Goal: Task Accomplishment & Management: Use online tool/utility

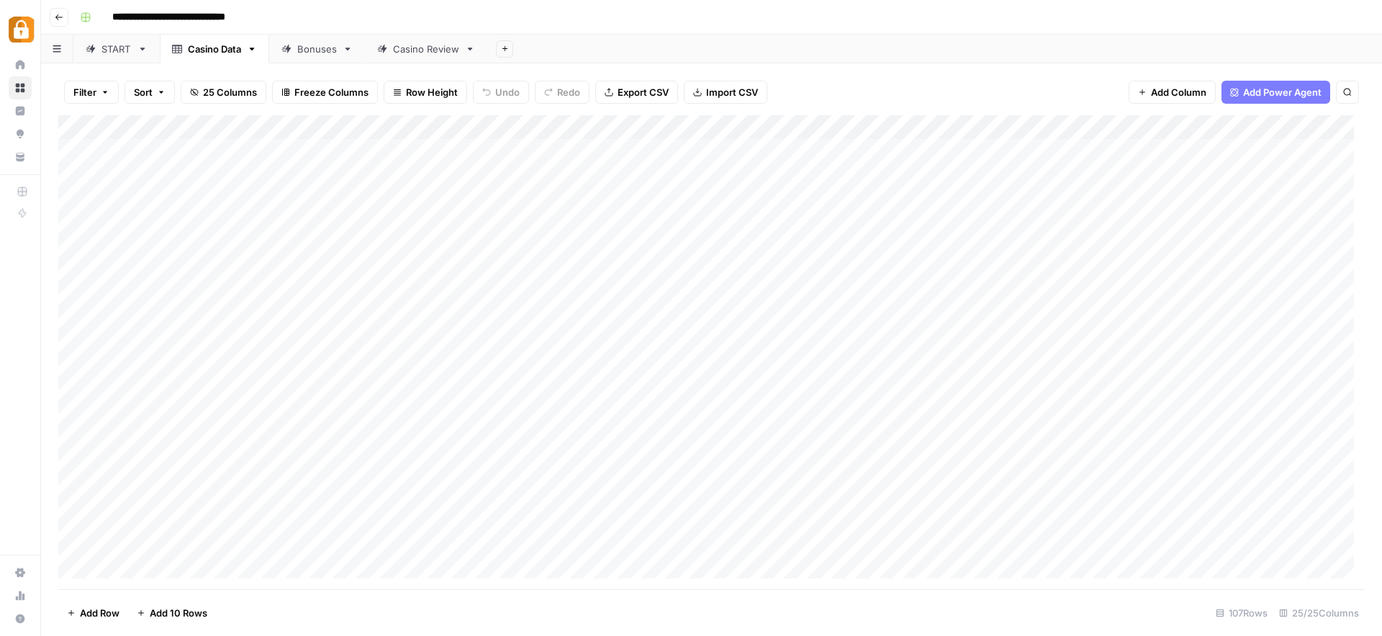
click at [746, 28] on div "**********" at bounding box center [720, 17] width 1293 height 23
drag, startPoint x: 556, startPoint y: 590, endPoint x: 492, endPoint y: 588, distance: 64.1
click at [492, 588] on div "Filter Sort 25 Columns Freeze Columns Row Height Undo Redo Export CSV Import CS…" at bounding box center [711, 349] width 1341 height 572
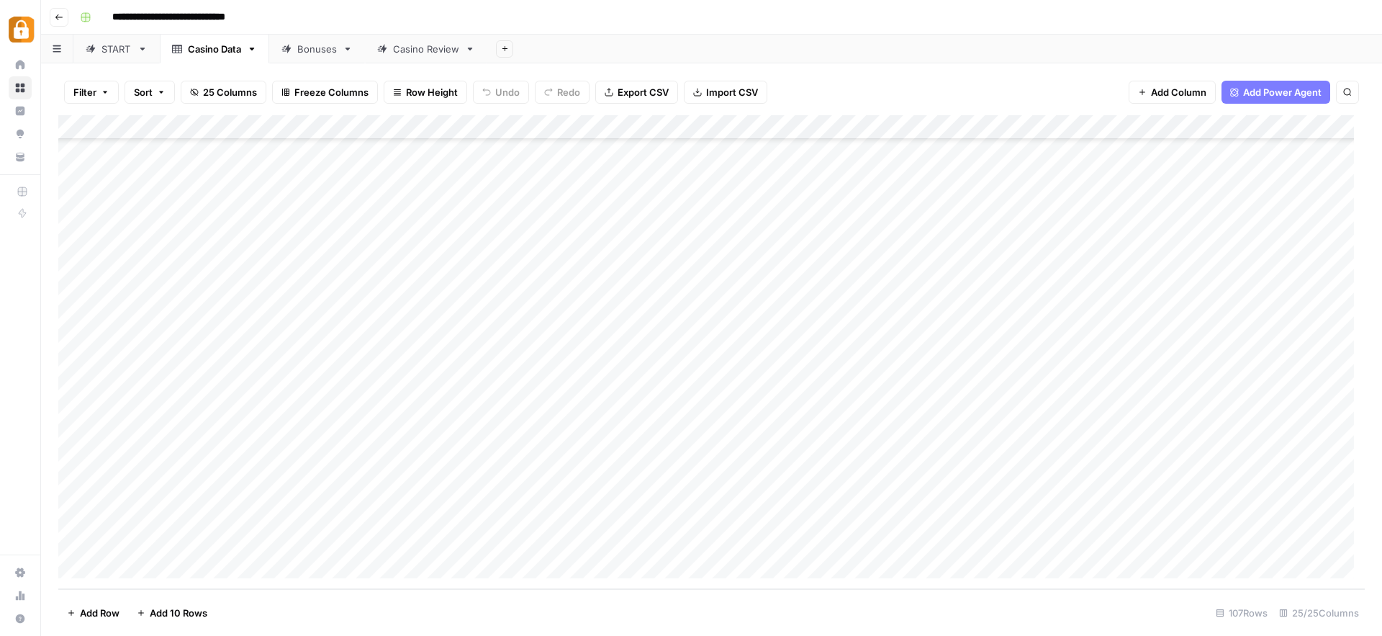
click at [1043, 24] on div "**********" at bounding box center [720, 17] width 1293 height 23
click at [1108, 36] on div "Add Sheet" at bounding box center [934, 49] width 895 height 29
click at [123, 48] on div "START: inputs" at bounding box center [132, 49] width 63 height 14
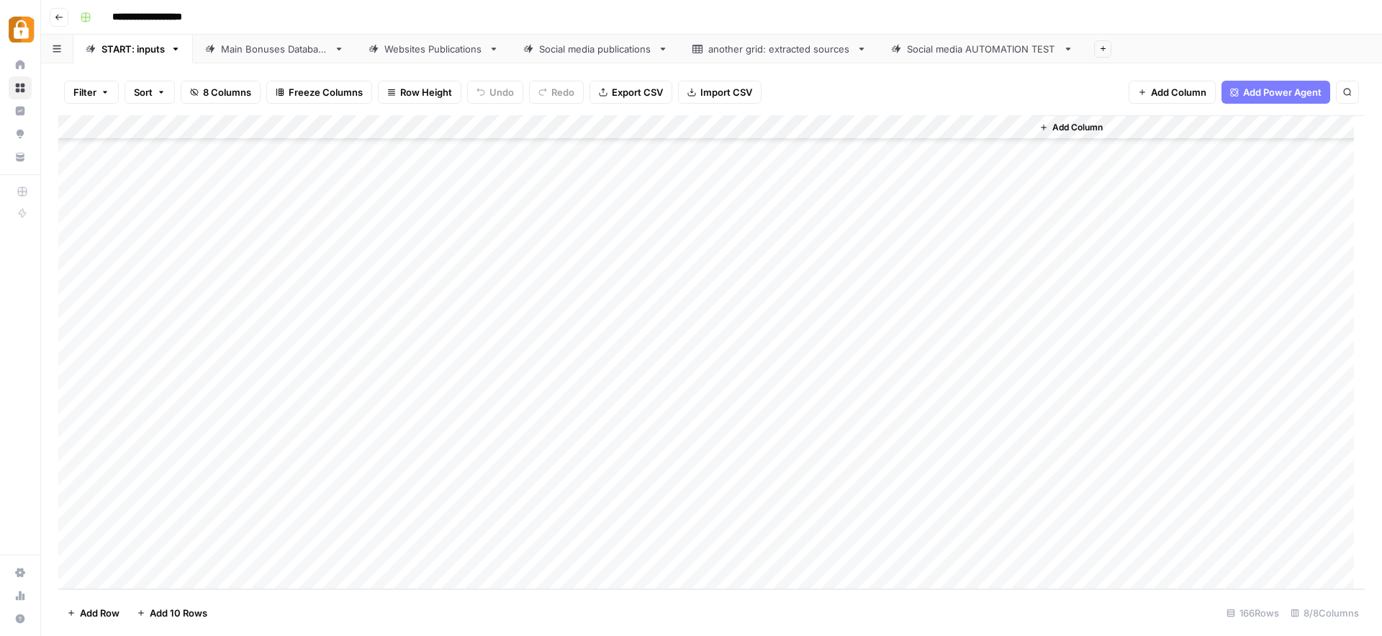
click at [273, 507] on div "Add Column" at bounding box center [711, 352] width 1306 height 474
click at [288, 574] on button "Julie" at bounding box center [305, 573] width 89 height 17
click at [369, 499] on div "Add Column" at bounding box center [711, 352] width 1306 height 474
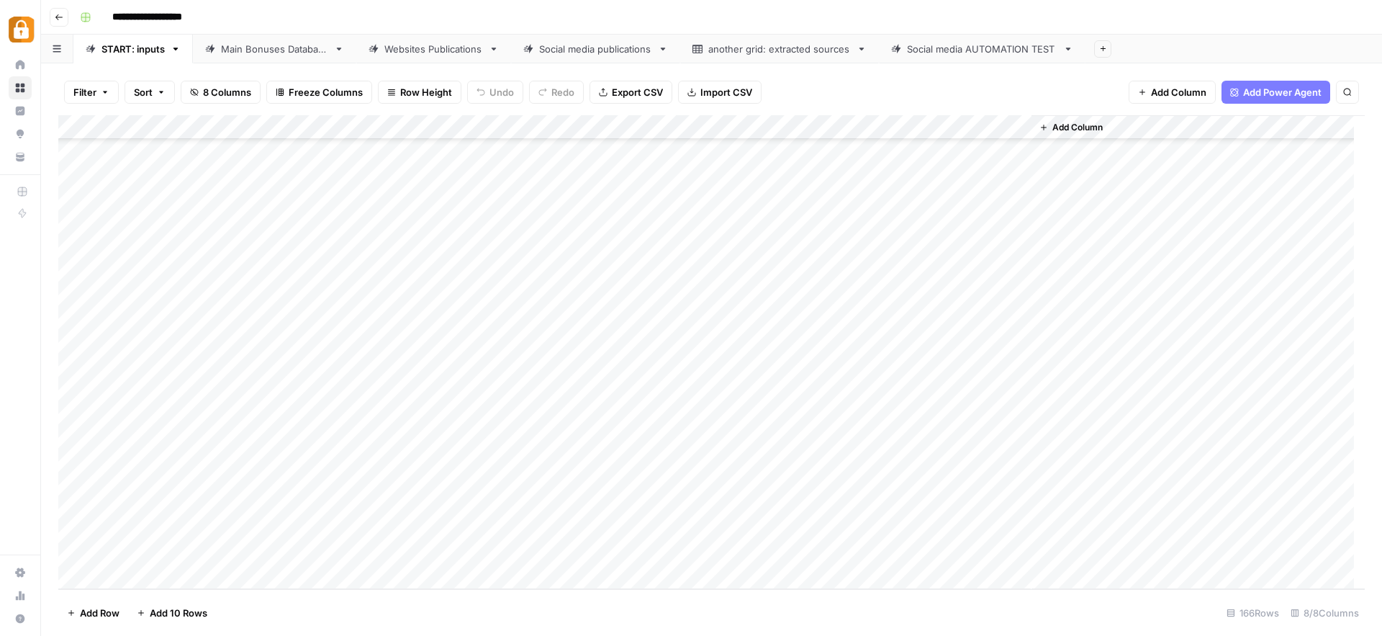
click at [369, 499] on div "Add Column" at bounding box center [711, 352] width 1306 height 474
click at [369, 499] on textarea at bounding box center [424, 504] width 230 height 20
type textarea "**********"
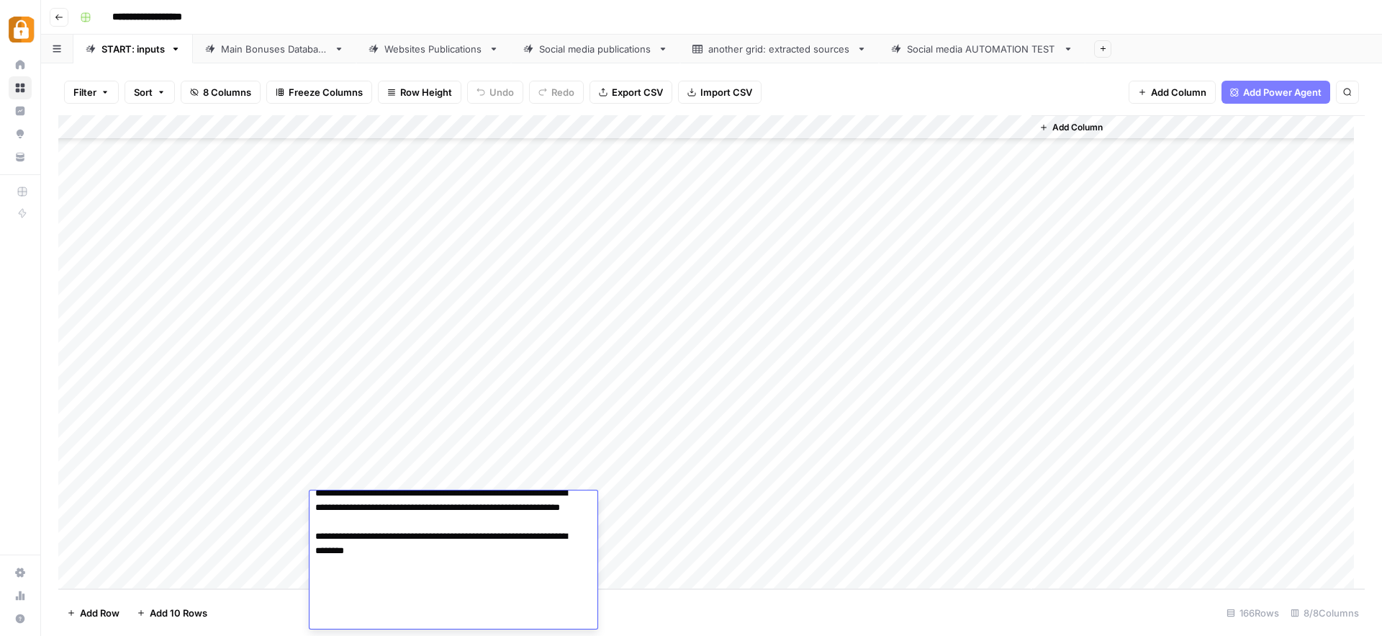
click at [622, 508] on div "Add Column" at bounding box center [711, 352] width 1306 height 474
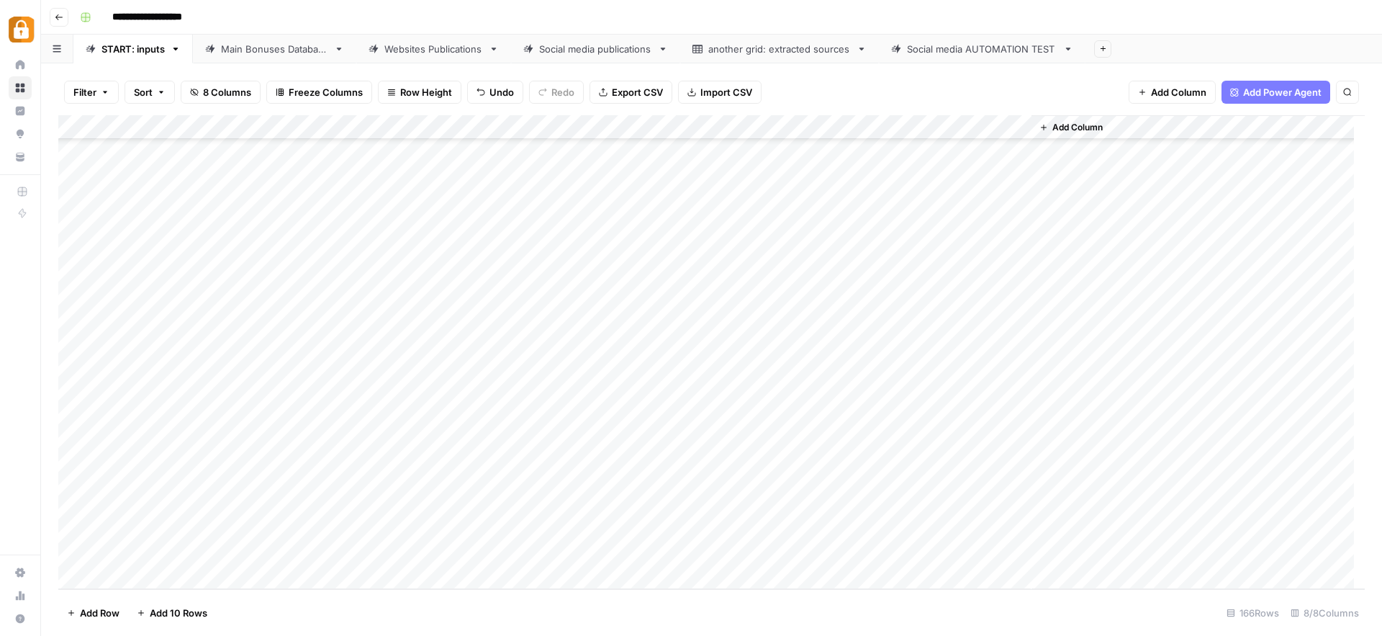
click at [622, 508] on div "Add Column" at bounding box center [711, 352] width 1306 height 474
click at [622, 508] on input "text" at bounding box center [656, 508] width 125 height 13
click at [650, 558] on button "Official Site" at bounding box center [630, 556] width 61 height 17
click at [827, 505] on div "Add Column" at bounding box center [711, 352] width 1306 height 474
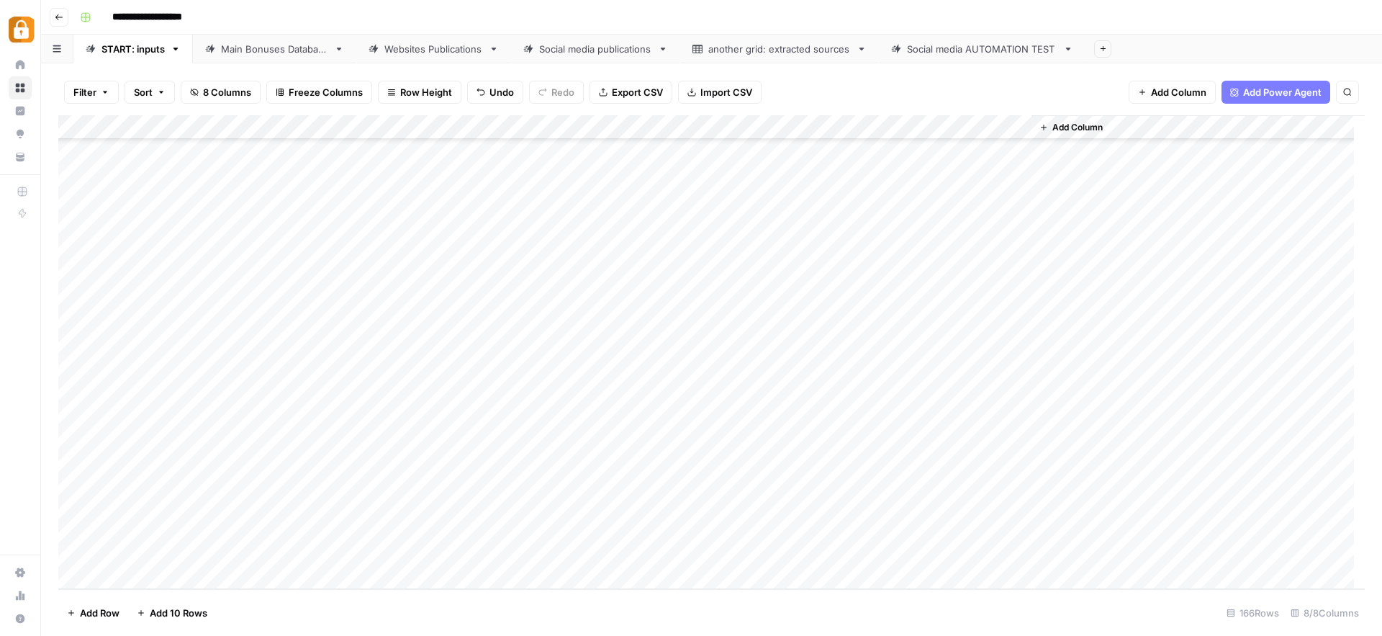
click at [956, 500] on div "Add Column" at bounding box center [711, 352] width 1306 height 474
click at [297, 49] on div "Main Bonuses Database" at bounding box center [274, 49] width 107 height 14
click at [641, 294] on div "Add Column" at bounding box center [711, 352] width 1306 height 474
click at [654, 541] on div "Add Column" at bounding box center [711, 352] width 1306 height 474
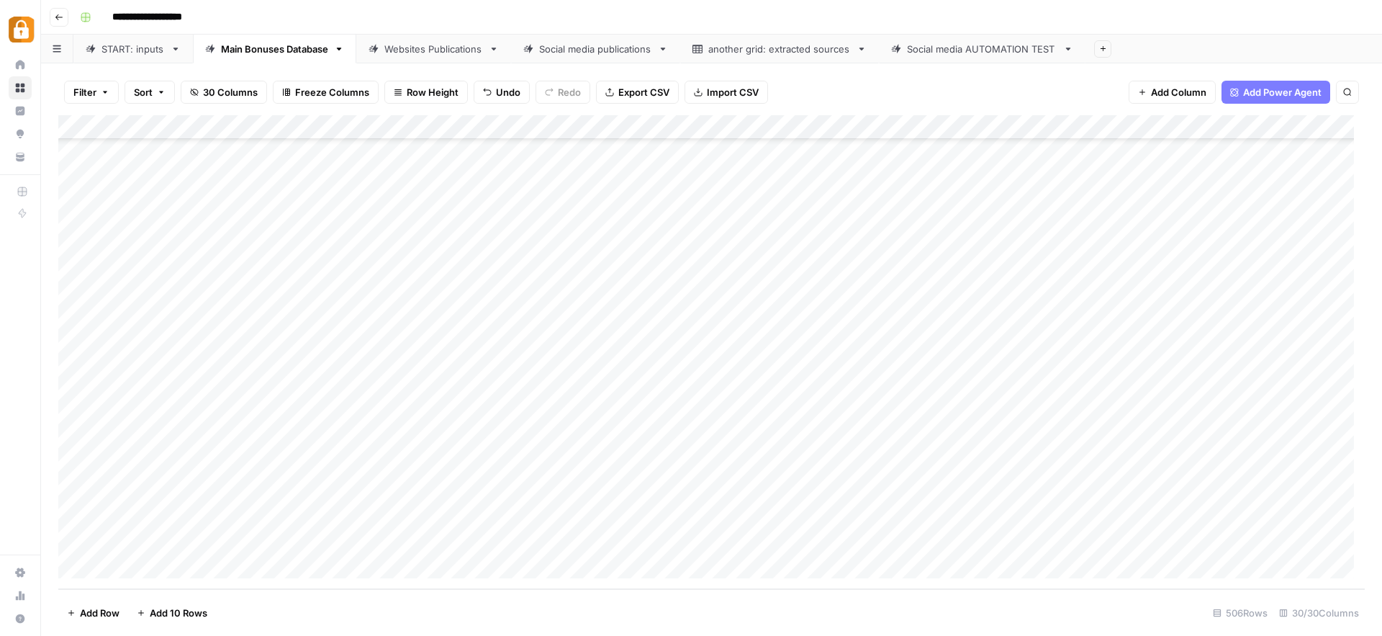
click at [906, 539] on div "Add Column" at bounding box center [711, 352] width 1306 height 474
click at [434, 49] on div "Websites Publications" at bounding box center [433, 49] width 99 height 14
click at [273, 42] on div "Main Bonuses Database" at bounding box center [274, 49] width 107 height 14
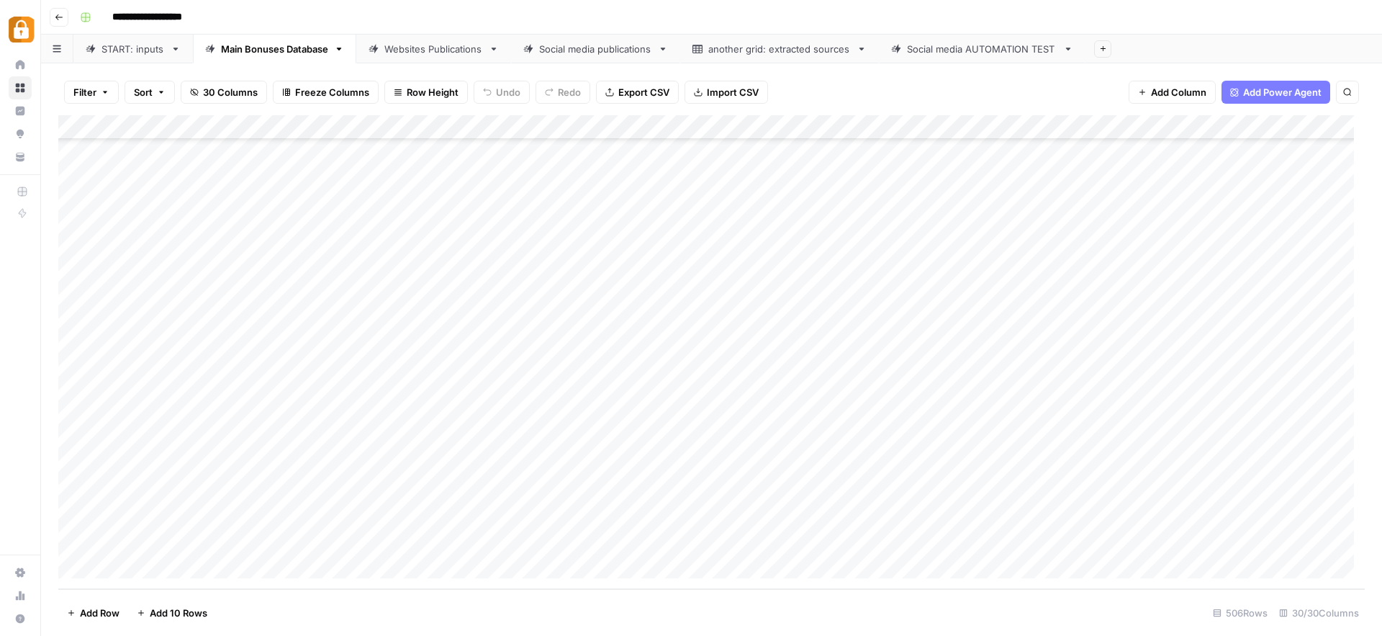
click at [377, 543] on div "Add Column" at bounding box center [711, 352] width 1306 height 474
drag, startPoint x: 377, startPoint y: 543, endPoint x: 338, endPoint y: 544, distance: 39.6
click at [338, 544] on textarea "**********" at bounding box center [404, 543] width 230 height 20
type textarea "********"
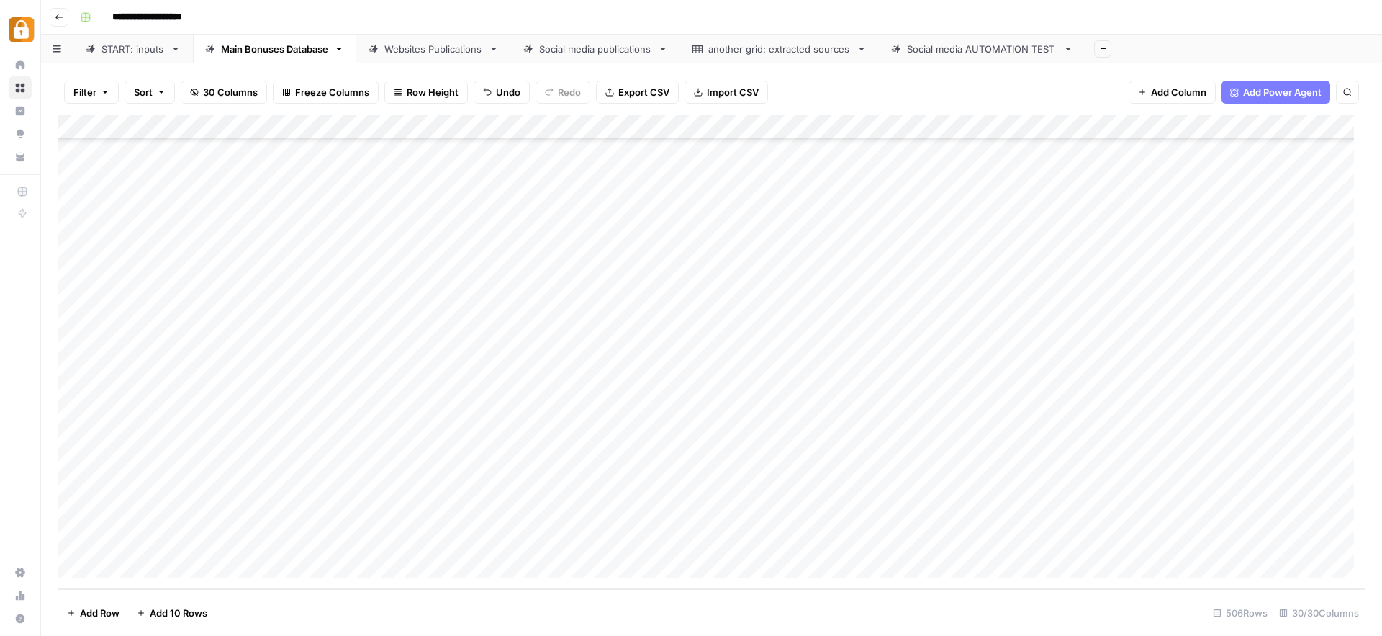
click at [439, 51] on div "Websites Publications" at bounding box center [433, 49] width 99 height 14
click at [433, 541] on div "Add Column" at bounding box center [711, 352] width 1306 height 474
drag, startPoint x: 458, startPoint y: 542, endPoint x: 417, endPoint y: 553, distance: 42.4
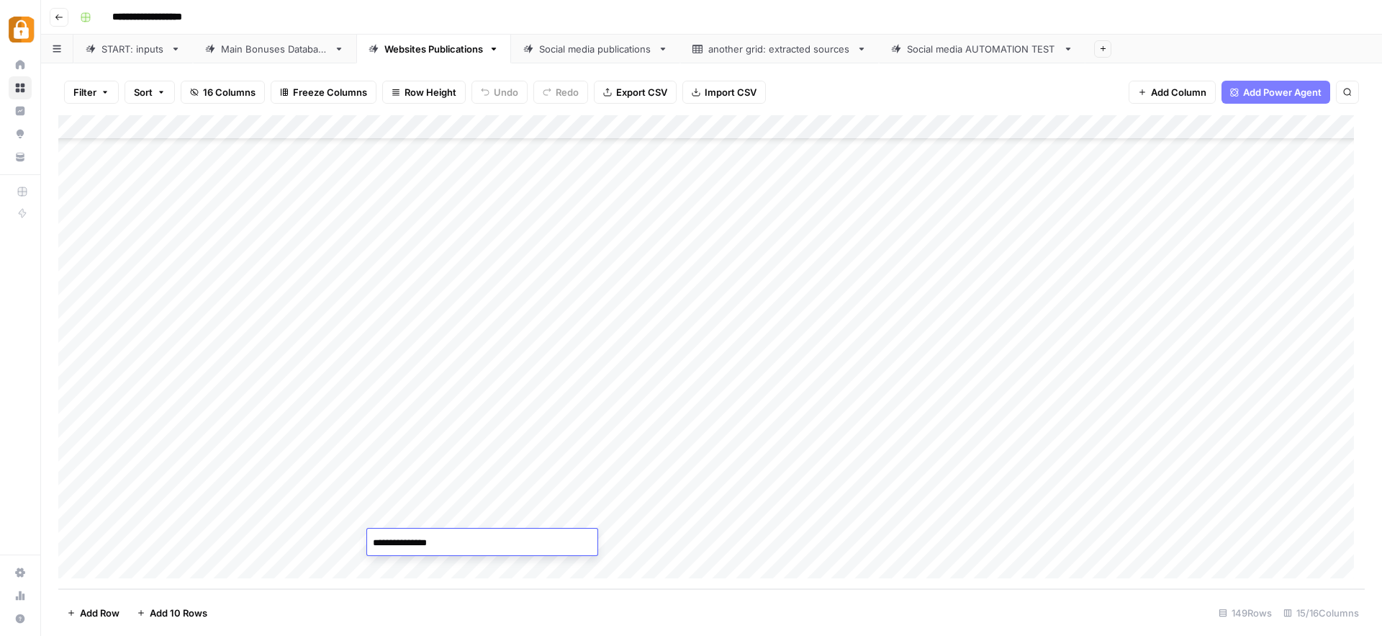
click at [415, 545] on textarea "**********" at bounding box center [482, 543] width 230 height 20
type textarea "********"
click at [548, 538] on div "Add Column" at bounding box center [711, 352] width 1306 height 474
click at [949, 541] on div "Add Column" at bounding box center [711, 352] width 1306 height 474
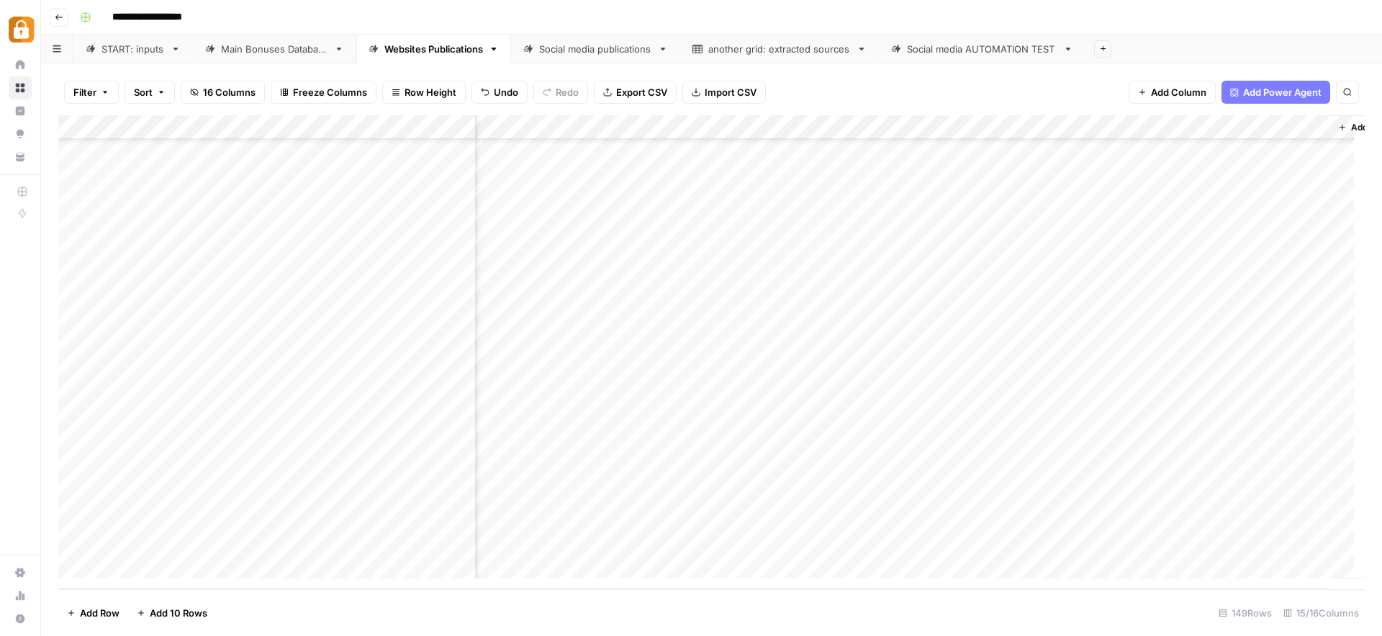
click at [711, 541] on div "Add Column" at bounding box center [711, 352] width 1306 height 474
click at [134, 54] on div "START: inputs" at bounding box center [132, 49] width 63 height 14
click at [247, 523] on div "Add Column" at bounding box center [711, 352] width 1306 height 474
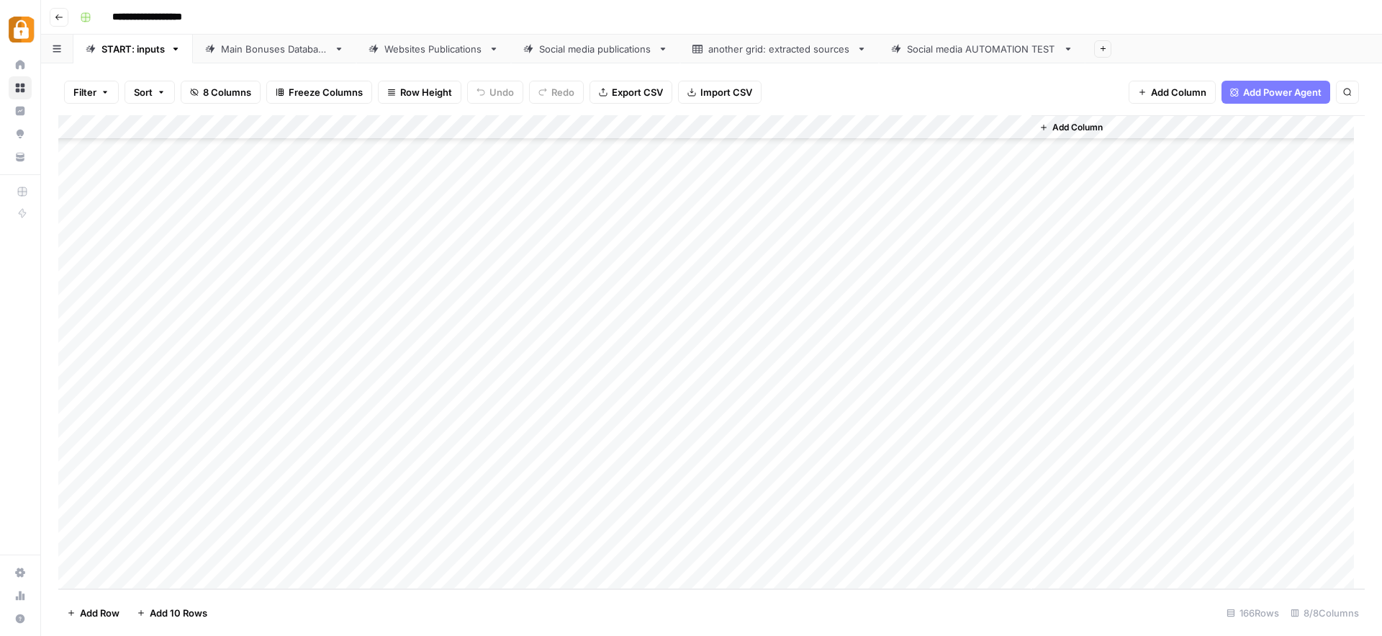
click at [248, 523] on div "Add Column" at bounding box center [711, 352] width 1306 height 474
click at [248, 523] on div at bounding box center [318, 533] width 144 height 26
click at [276, 530] on button "Julie" at bounding box center [305, 524] width 89 height 17
click at [345, 524] on div "Add Column" at bounding box center [711, 352] width 1306 height 474
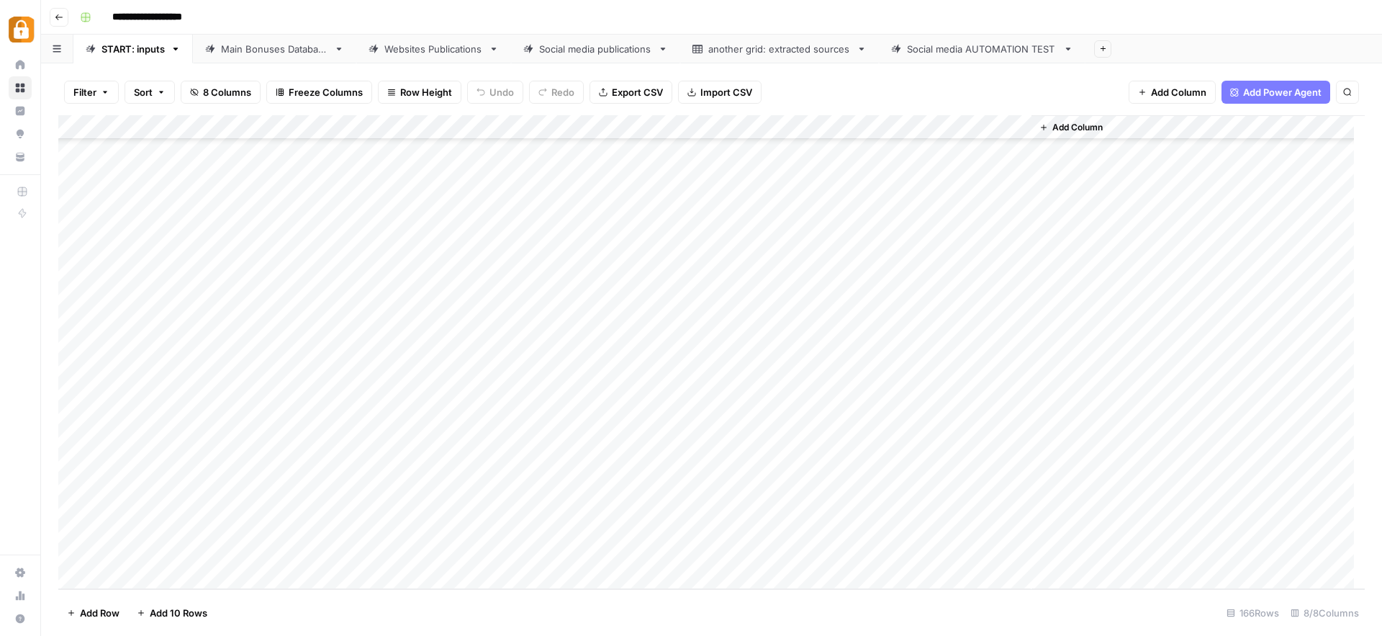
click at [345, 524] on div "Add Column" at bounding box center [711, 352] width 1306 height 474
click at [345, 524] on textarea at bounding box center [424, 529] width 230 height 20
type textarea "**********"
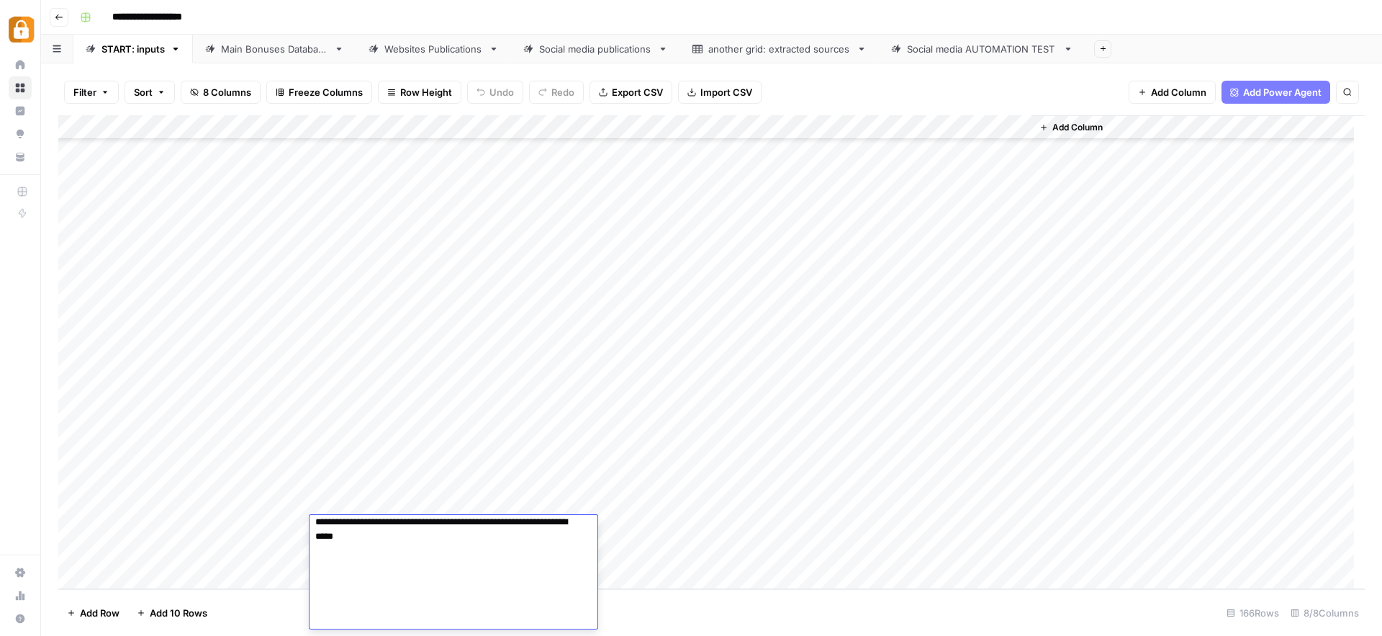
click at [605, 526] on div "Add Column" at bounding box center [711, 352] width 1306 height 474
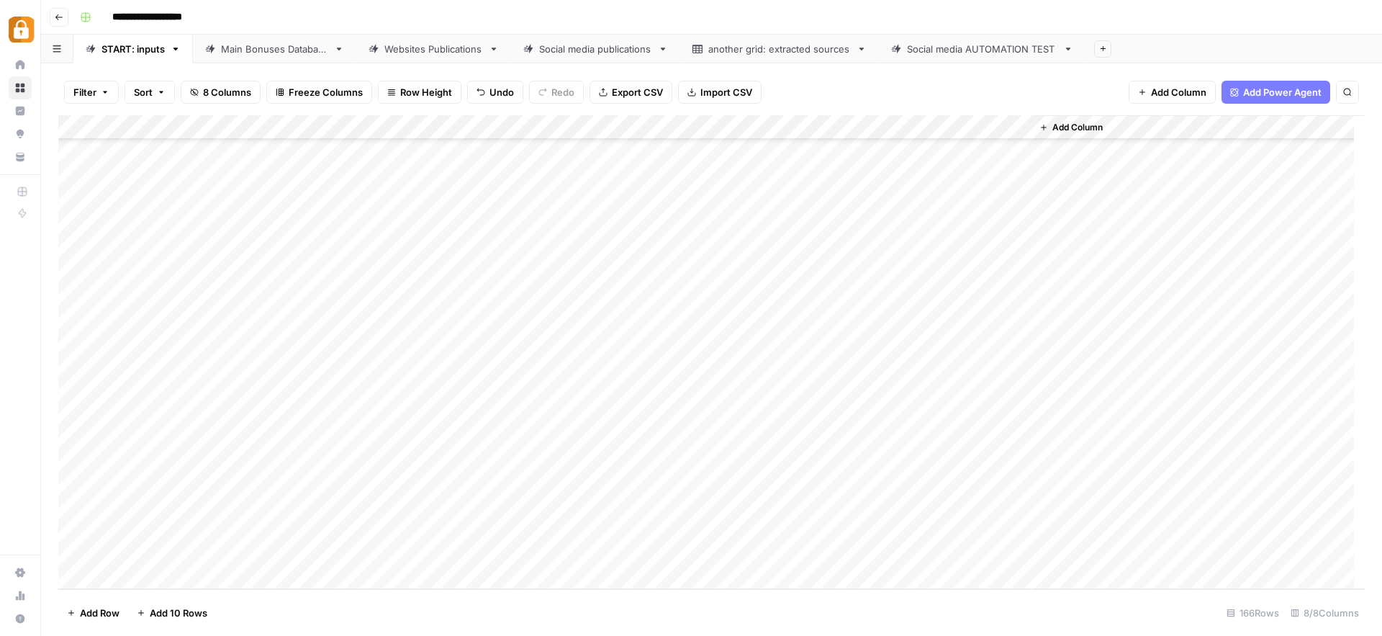
click at [355, 523] on div "Add Column" at bounding box center [711, 352] width 1306 height 474
type textarea "**********"
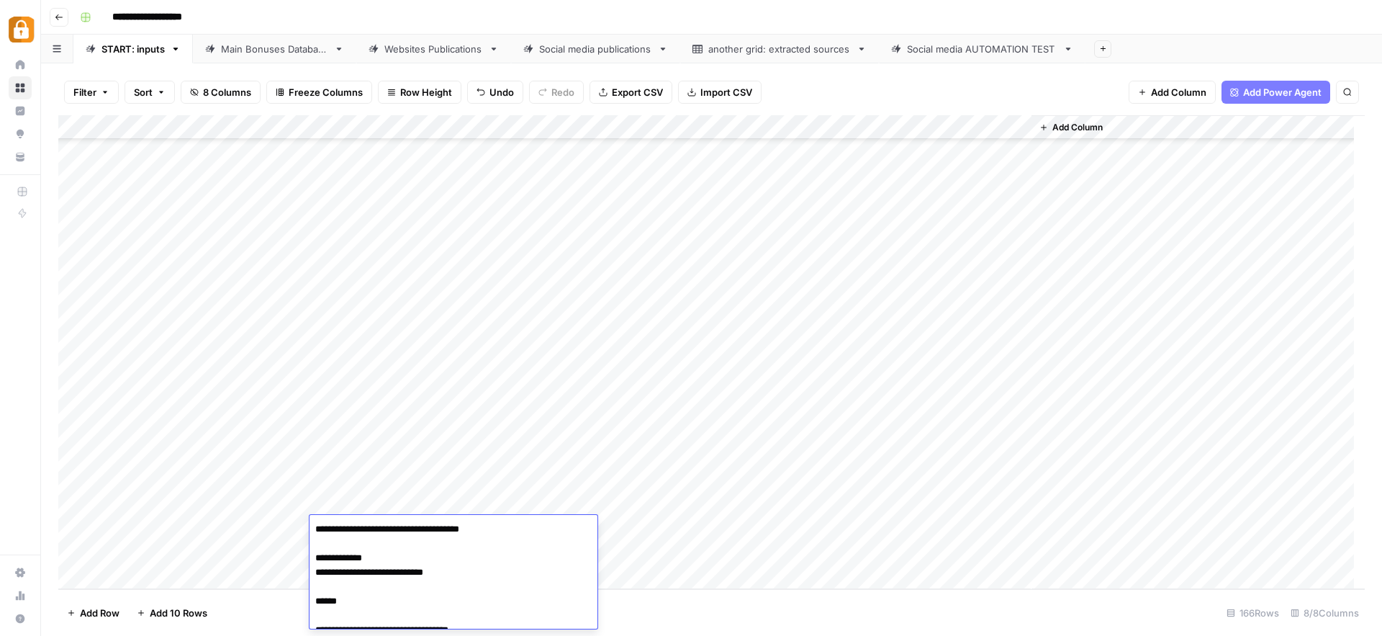
click at [636, 529] on div "Add Column" at bounding box center [711, 352] width 1306 height 474
click at [634, 529] on div "Add Column" at bounding box center [711, 352] width 1306 height 474
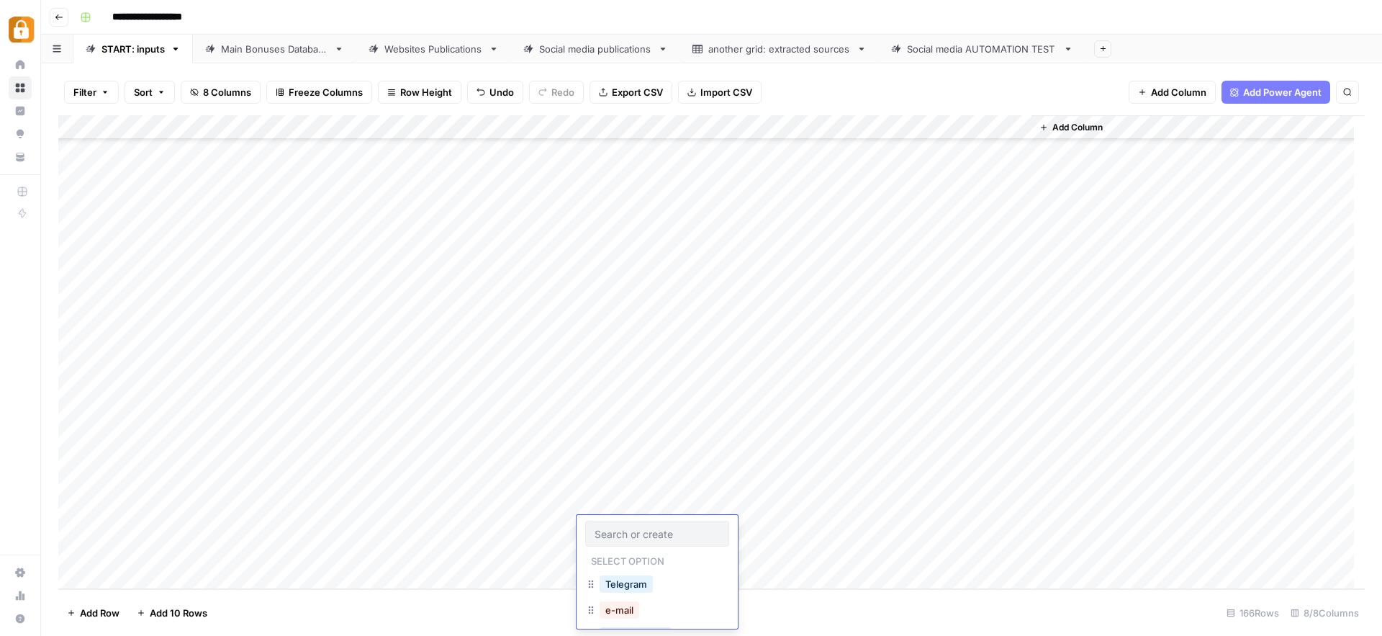
click at [634, 529] on input "text" at bounding box center [656, 533] width 125 height 13
click at [634, 529] on button "Official Site" at bounding box center [630, 524] width 61 height 17
click at [949, 523] on div "Add Column" at bounding box center [711, 352] width 1306 height 474
click at [258, 50] on div "Main Bonuses Database" at bounding box center [274, 49] width 107 height 14
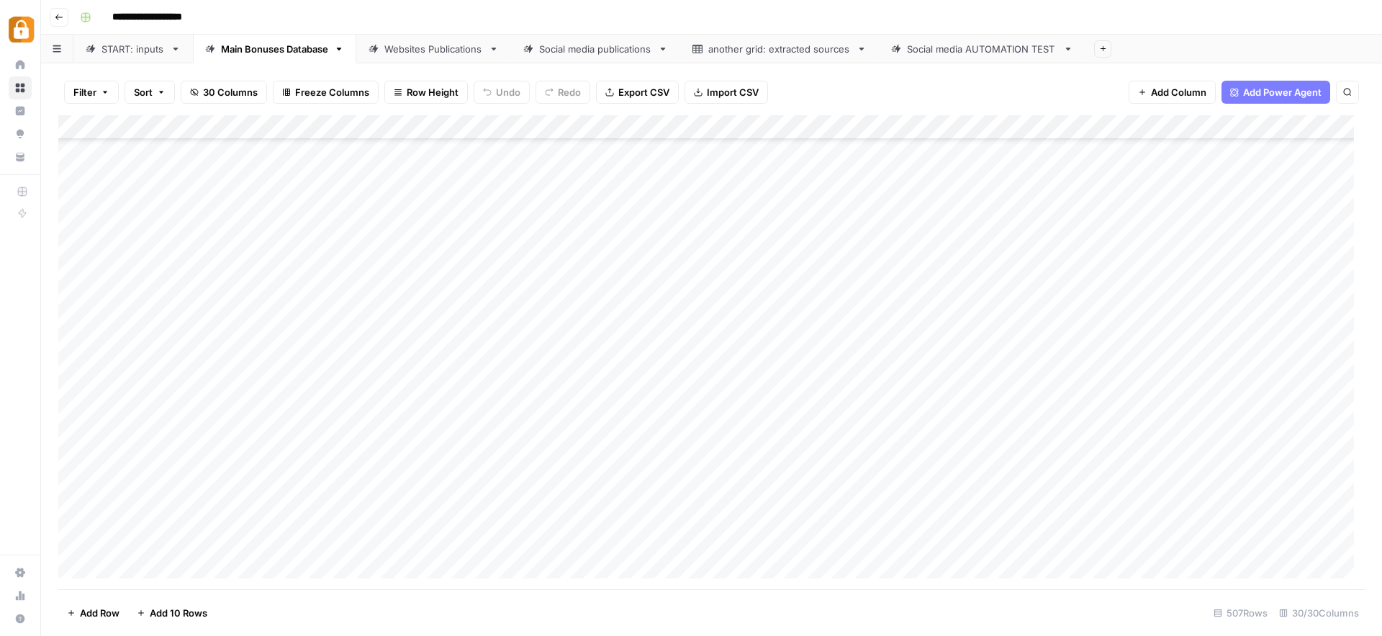
scroll to position [11991, 0]
click at [373, 543] on div "Add Column" at bounding box center [711, 352] width 1306 height 474
drag, startPoint x: 374, startPoint y: 539, endPoint x: 338, endPoint y: 535, distance: 36.9
click at [338, 535] on textarea "**********" at bounding box center [404, 543] width 230 height 20
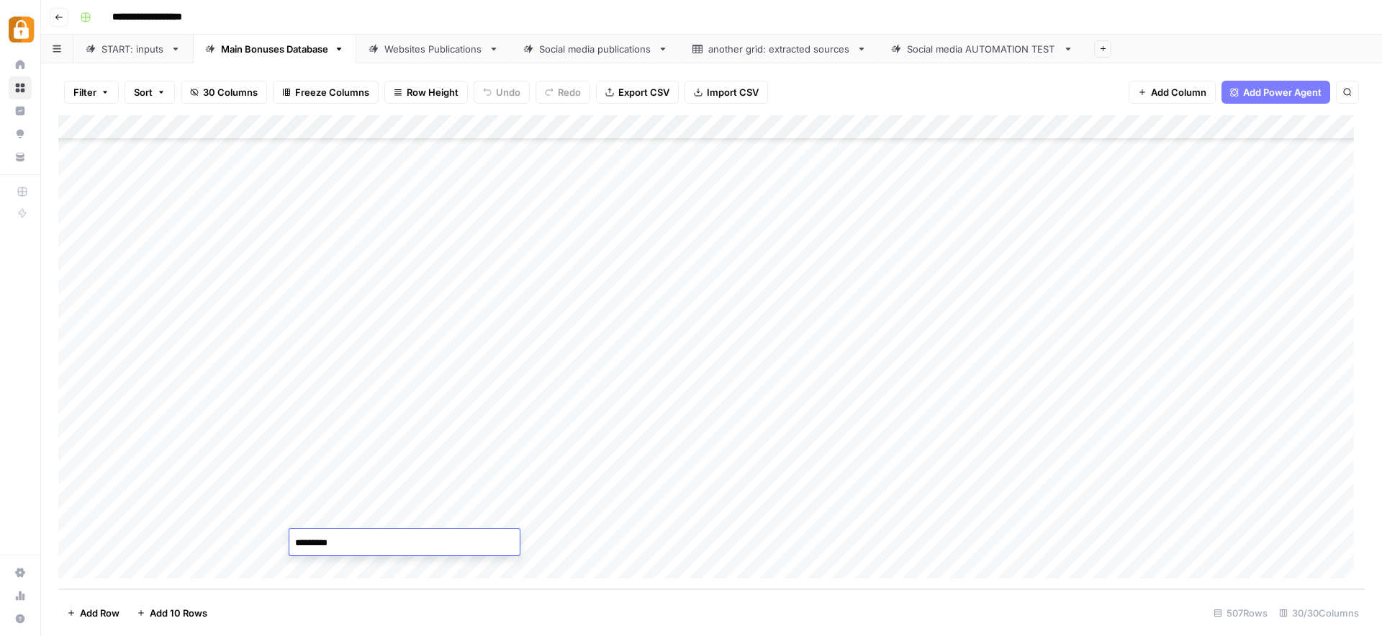
type textarea "********"
click at [618, 518] on div "Add Column" at bounding box center [711, 352] width 1306 height 474
drag, startPoint x: 669, startPoint y: 528, endPoint x: 669, endPoint y: 540, distance: 12.3
click at [669, 540] on div "Add Column" at bounding box center [711, 352] width 1306 height 474
click at [728, 546] on div "Add Column" at bounding box center [711, 352] width 1306 height 474
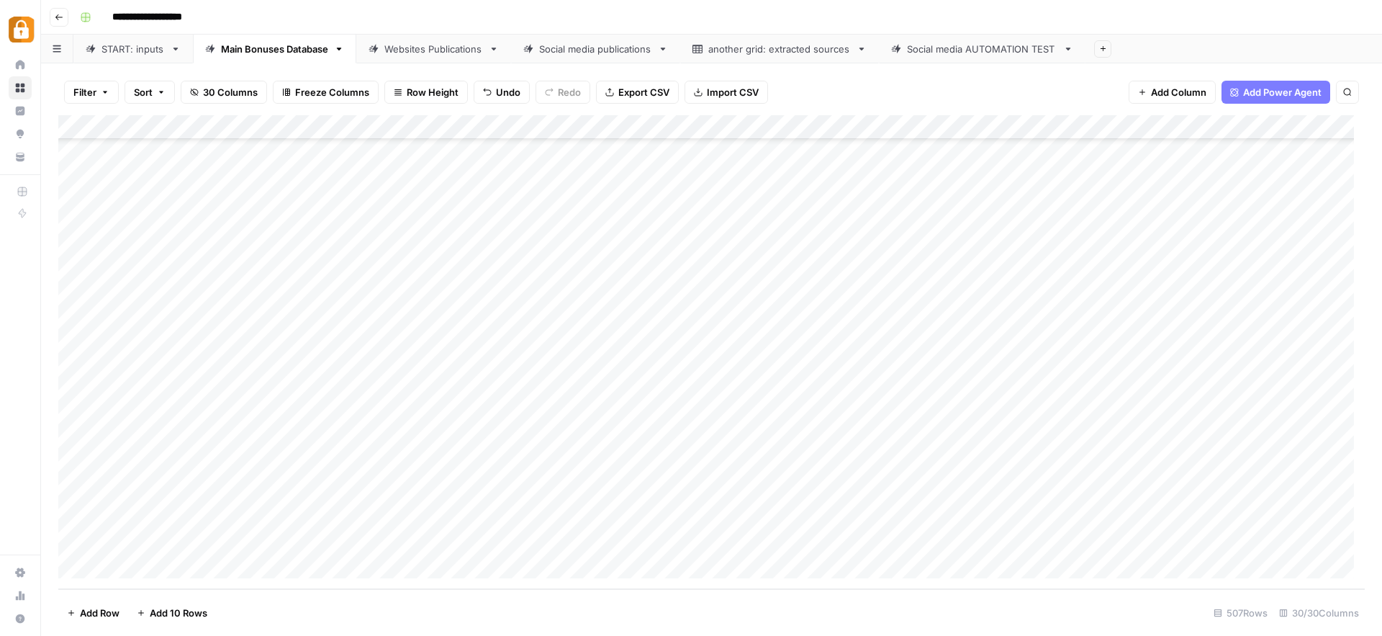
click at [651, 520] on div "Add Column" at bounding box center [711, 352] width 1306 height 474
click at [737, 544] on div "Add Column" at bounding box center [711, 352] width 1306 height 474
click at [907, 541] on div "Add Column" at bounding box center [711, 352] width 1306 height 474
click at [419, 53] on div "Websites Publications" at bounding box center [433, 49] width 99 height 14
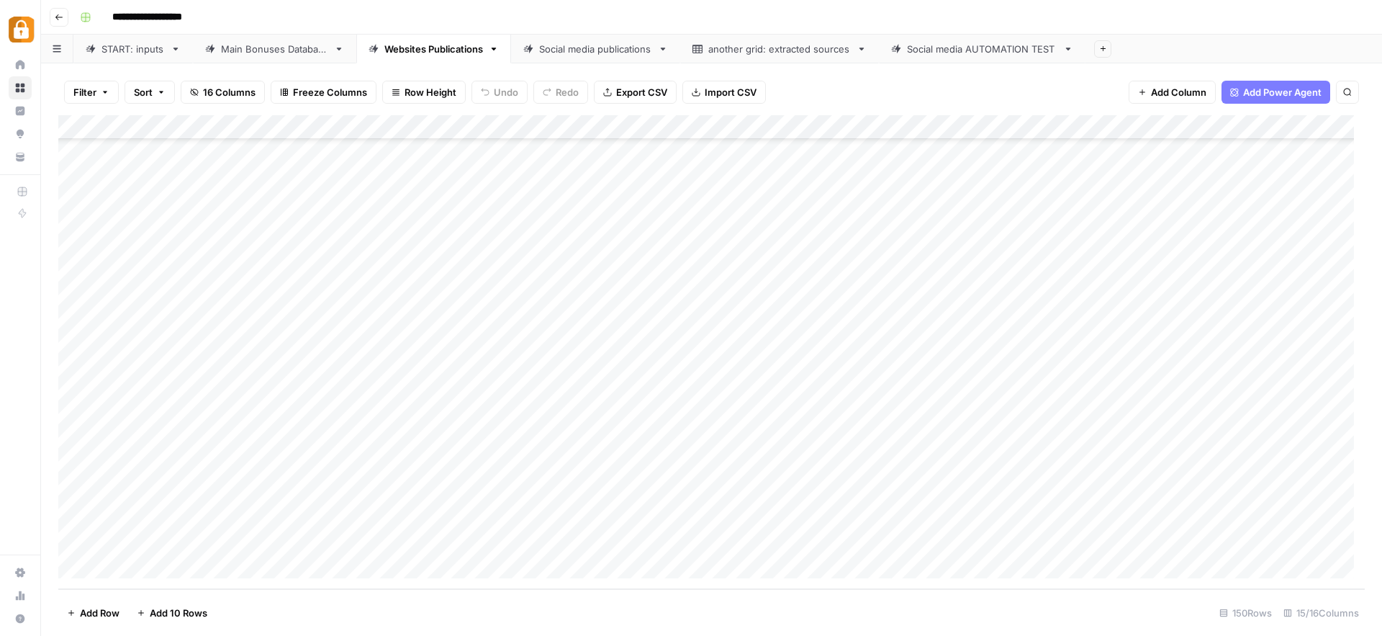
click at [946, 541] on div "Add Column" at bounding box center [711, 352] width 1306 height 474
click at [766, 540] on div "Add Column" at bounding box center [711, 352] width 1306 height 474
click at [762, 542] on div "Add Column" at bounding box center [711, 352] width 1306 height 474
click at [759, 544] on div at bounding box center [761, 541] width 145 height 27
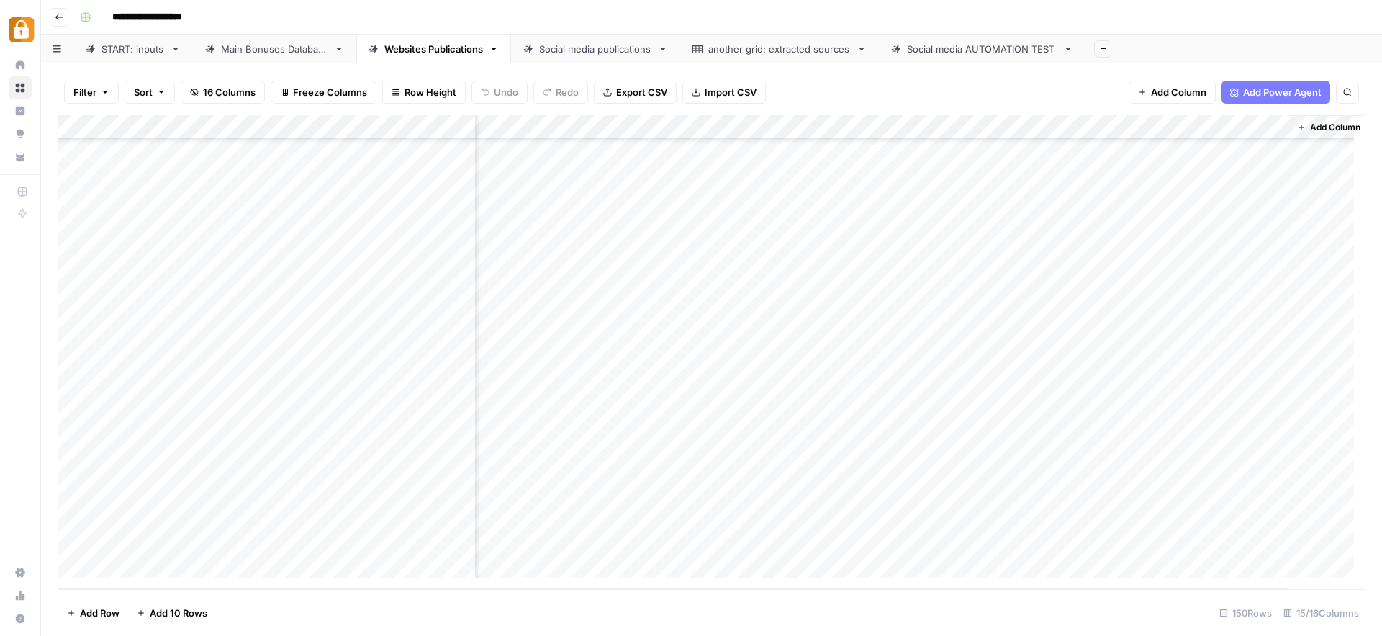
scroll to position [3255, 987]
click at [845, 541] on div "Add Column" at bounding box center [711, 352] width 1306 height 474
click at [756, 540] on div "Add Column" at bounding box center [711, 352] width 1306 height 474
click at [756, 540] on input "**********" at bounding box center [849, 545] width 230 height 17
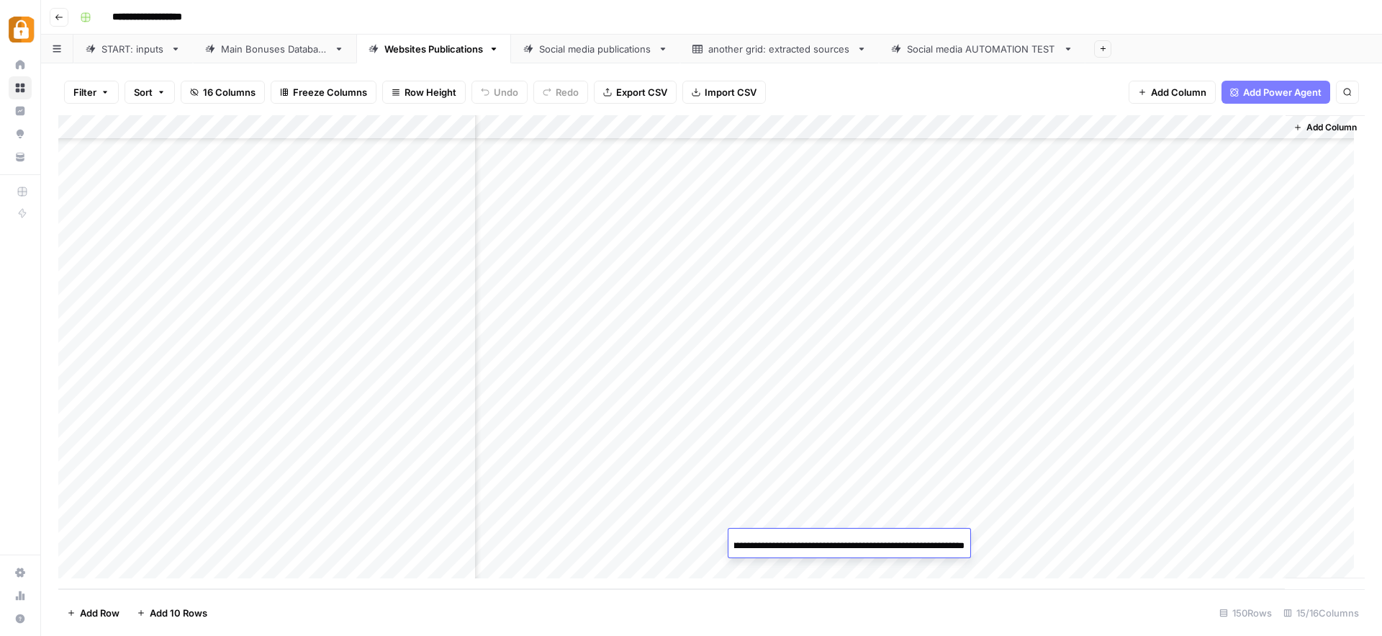
click at [814, 571] on div "Add Column" at bounding box center [711, 352] width 1306 height 474
click at [928, 461] on div "Add Column" at bounding box center [711, 352] width 1306 height 474
click at [556, 517] on div "Add Column" at bounding box center [711, 352] width 1306 height 474
click at [845, 515] on div "Add Column" at bounding box center [711, 352] width 1306 height 474
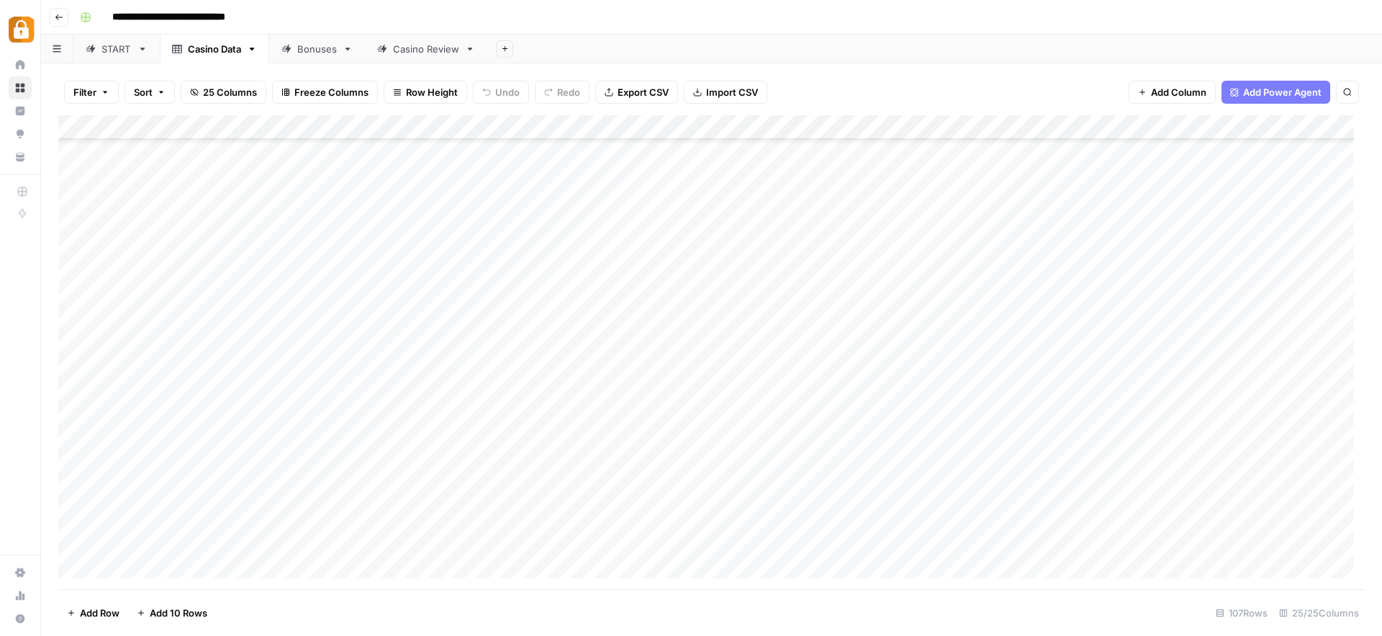
scroll to position [2203, 0]
click at [122, 562] on div "Add Column" at bounding box center [711, 352] width 1306 height 474
click at [150, 545] on div "Add Column" at bounding box center [711, 352] width 1306 height 474
click at [91, 50] on icon at bounding box center [91, 49] width 10 height 10
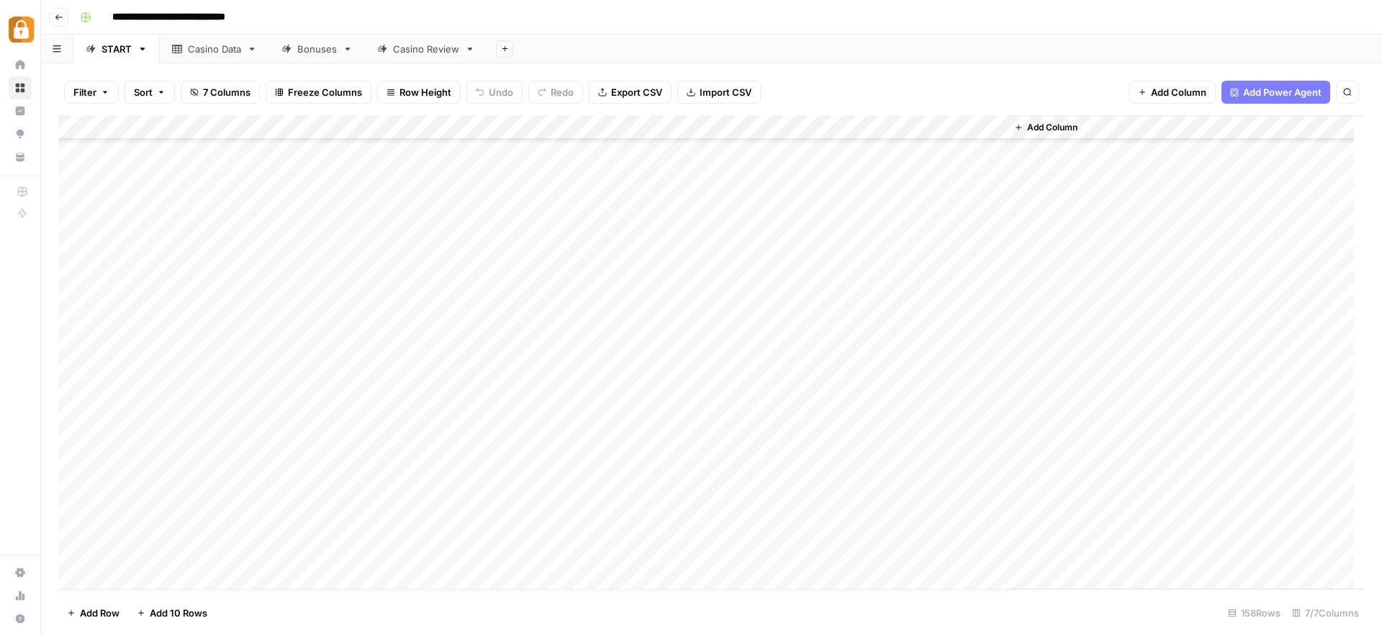
scroll to position [1070, 0]
type input "*********"
click at [1323, 137] on icon "Next Result" at bounding box center [1318, 133] width 12 height 12
click at [77, 578] on div "Add Column" at bounding box center [711, 352] width 1306 height 474
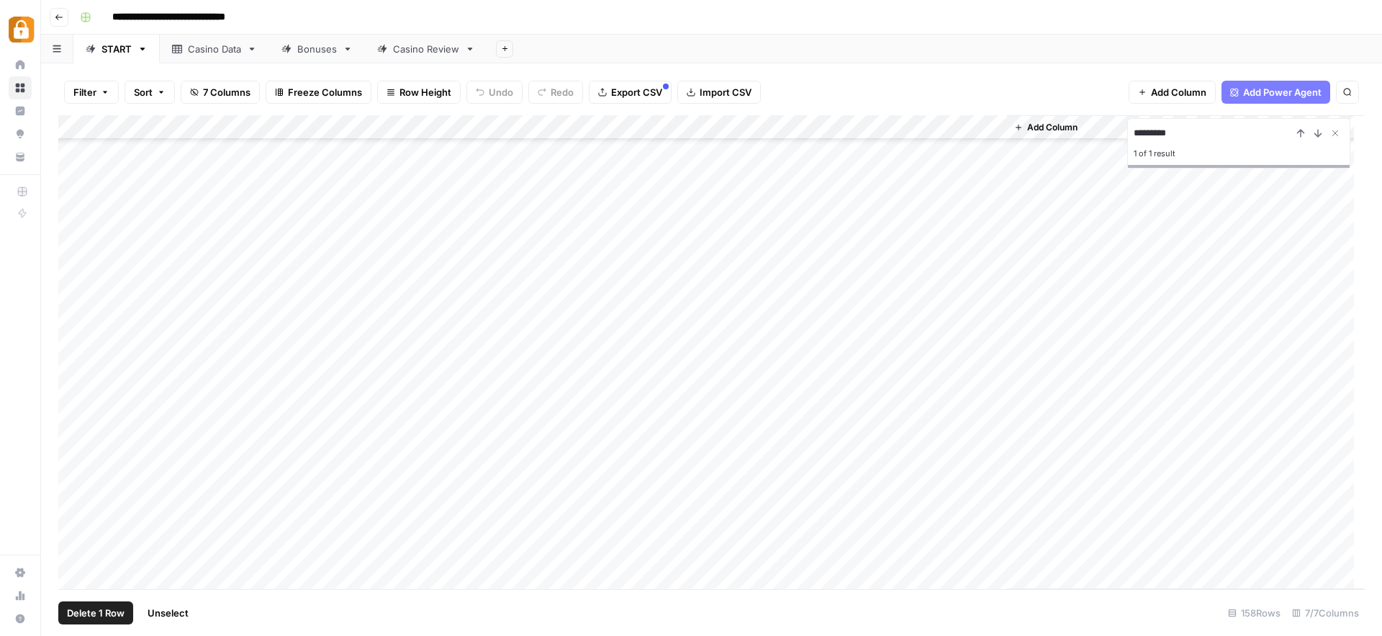
scroll to position [2651, 0]
click at [169, 438] on div "Add Column" at bounding box center [711, 352] width 1306 height 474
click at [555, 435] on div "Add Column" at bounding box center [711, 352] width 1306 height 474
click at [177, 433] on div "Add Column" at bounding box center [711, 352] width 1306 height 474
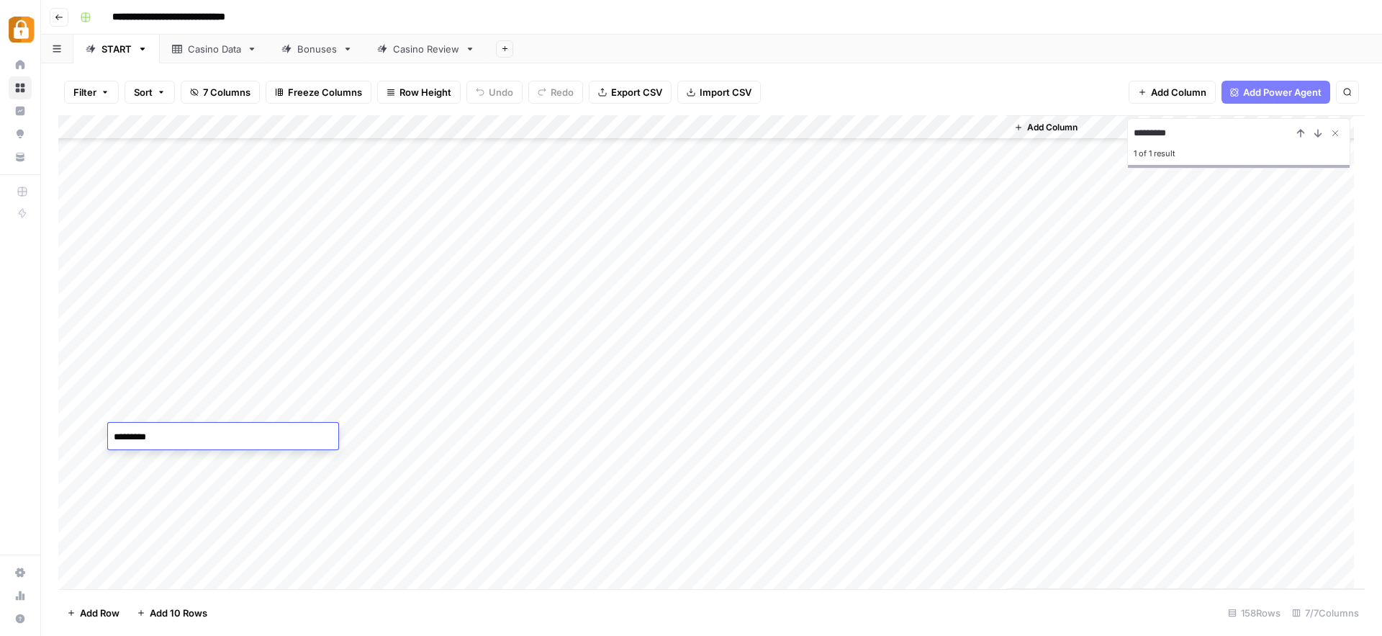
click at [177, 433] on textarea "*********" at bounding box center [223, 437] width 230 height 20
click at [226, 52] on div "Casino Data" at bounding box center [214, 49] width 53 height 14
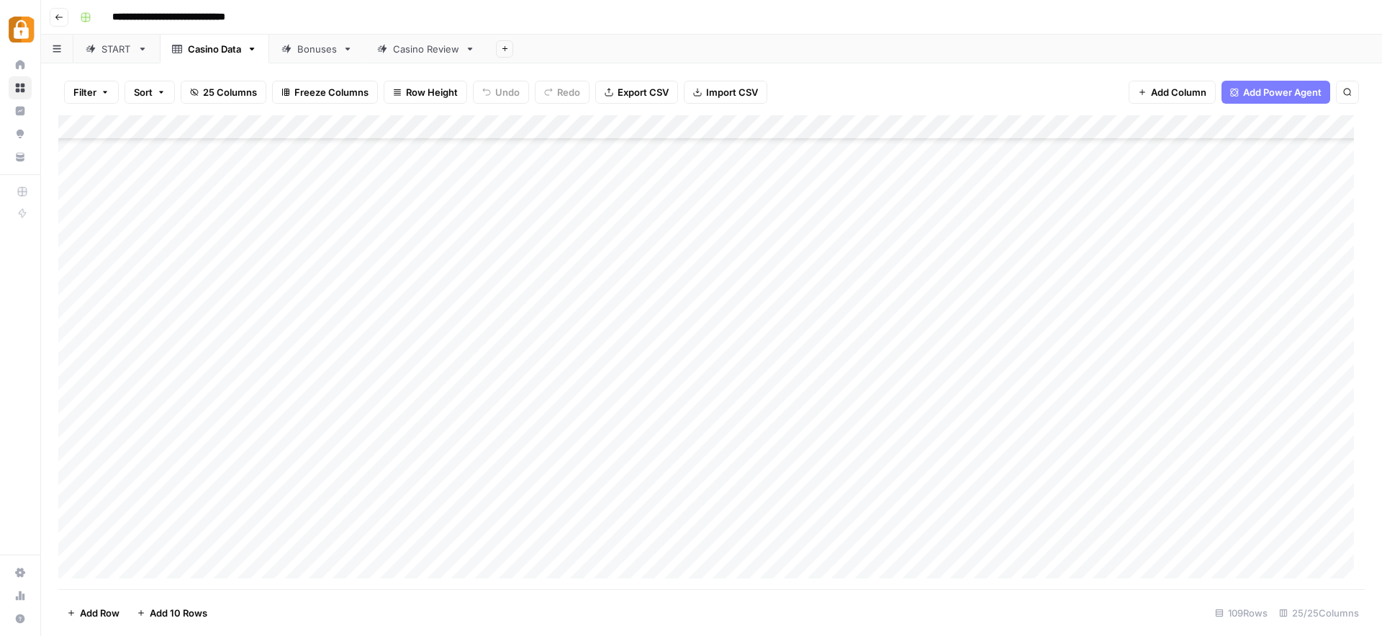
scroll to position [2252, 0]
click at [199, 542] on div "Add Column" at bounding box center [711, 352] width 1306 height 474
drag, startPoint x: 199, startPoint y: 542, endPoint x: 164, endPoint y: 544, distance: 35.3
click at [164, 544] on textarea "**********" at bounding box center [223, 543] width 230 height 20
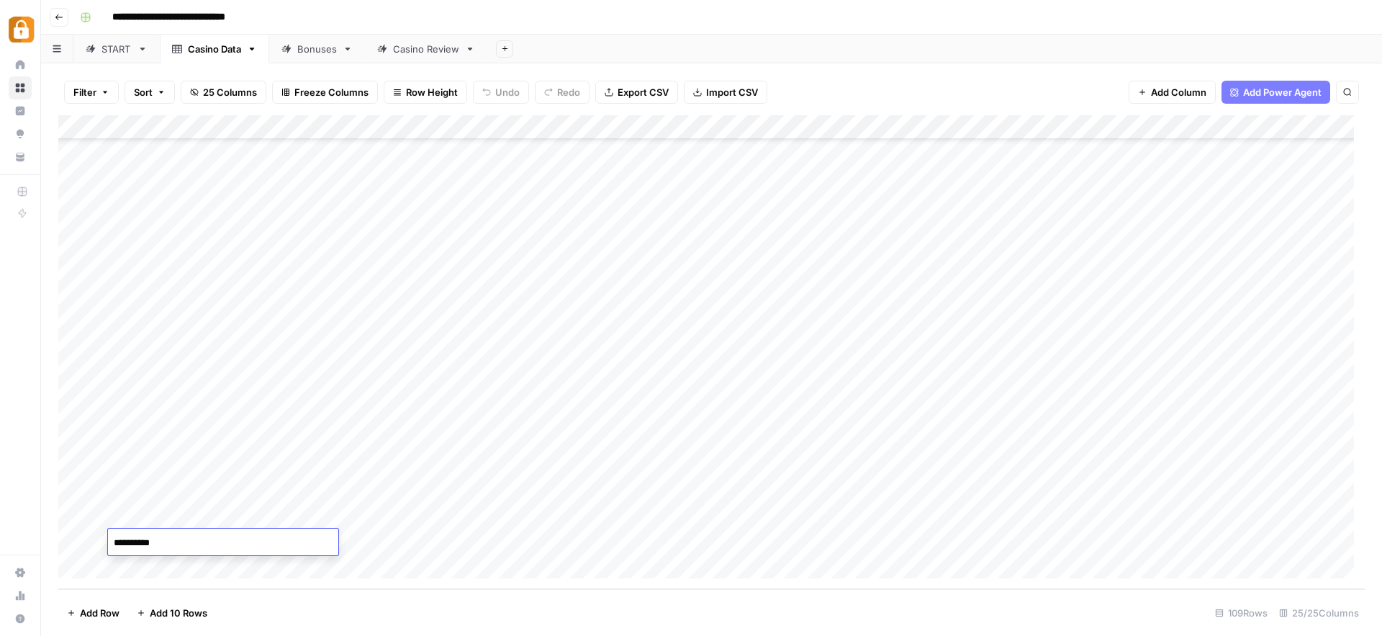
type textarea "*********"
click at [175, 538] on div "Add Column" at bounding box center [711, 352] width 1306 height 474
click at [191, 548] on textarea "*********" at bounding box center [223, 543] width 230 height 20
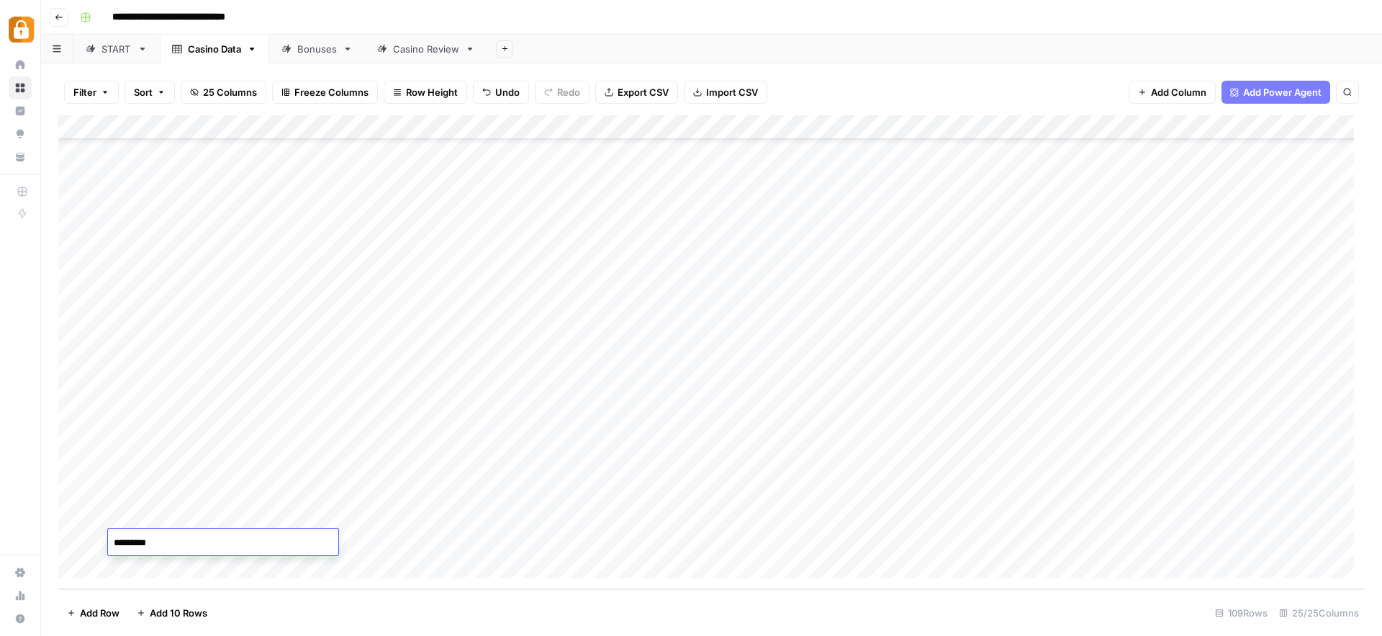
click at [191, 548] on textarea "*********" at bounding box center [223, 543] width 230 height 20
click at [170, 517] on div "Add Column" at bounding box center [711, 352] width 1306 height 474
click at [420, 55] on div "Casino Review" at bounding box center [426, 49] width 66 height 14
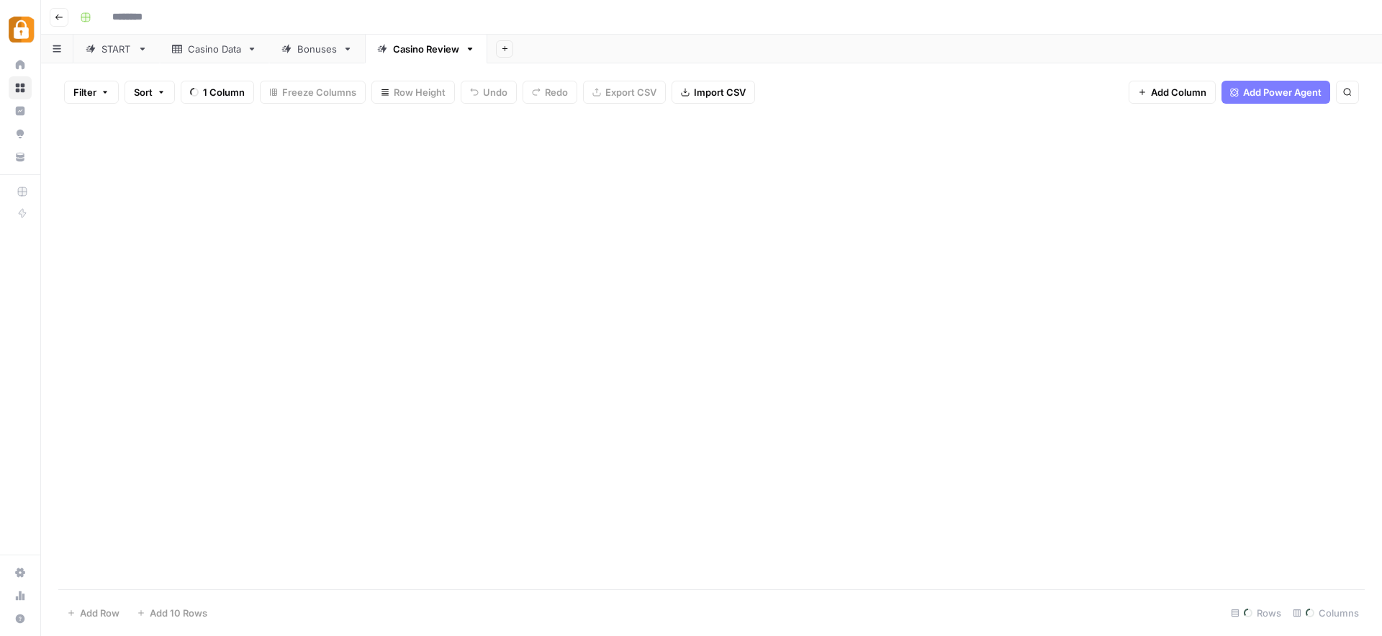
type input "**********"
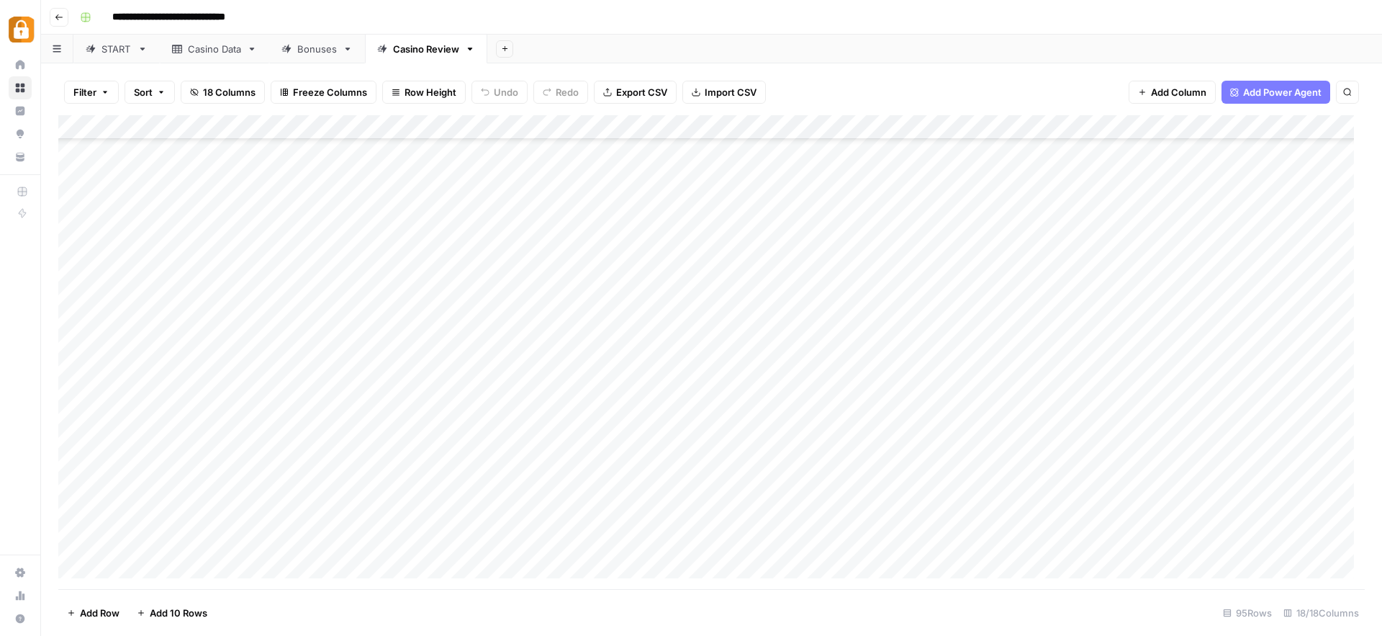
scroll to position [1909, 0]
click at [299, 544] on div "Add Column" at bounding box center [711, 352] width 1306 height 474
click at [213, 516] on div "Add Column" at bounding box center [711, 352] width 1306 height 474
drag, startPoint x: 236, startPoint y: 528, endPoint x: 236, endPoint y: 556, distance: 28.1
click at [236, 556] on div "Add Column" at bounding box center [711, 352] width 1306 height 474
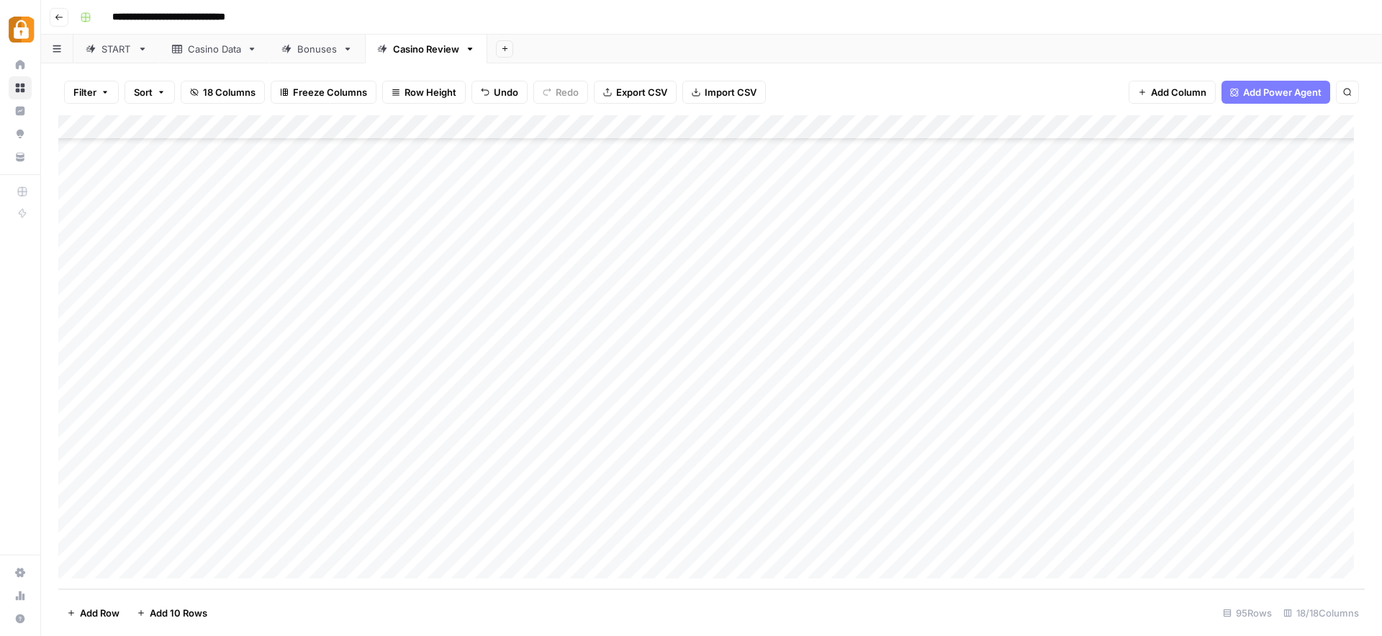
click at [492, 542] on div "Add Column" at bounding box center [711, 352] width 1306 height 474
click at [114, 52] on div "START" at bounding box center [116, 49] width 30 height 14
click at [199, 55] on link "Casino Data" at bounding box center [214, 49] width 109 height 29
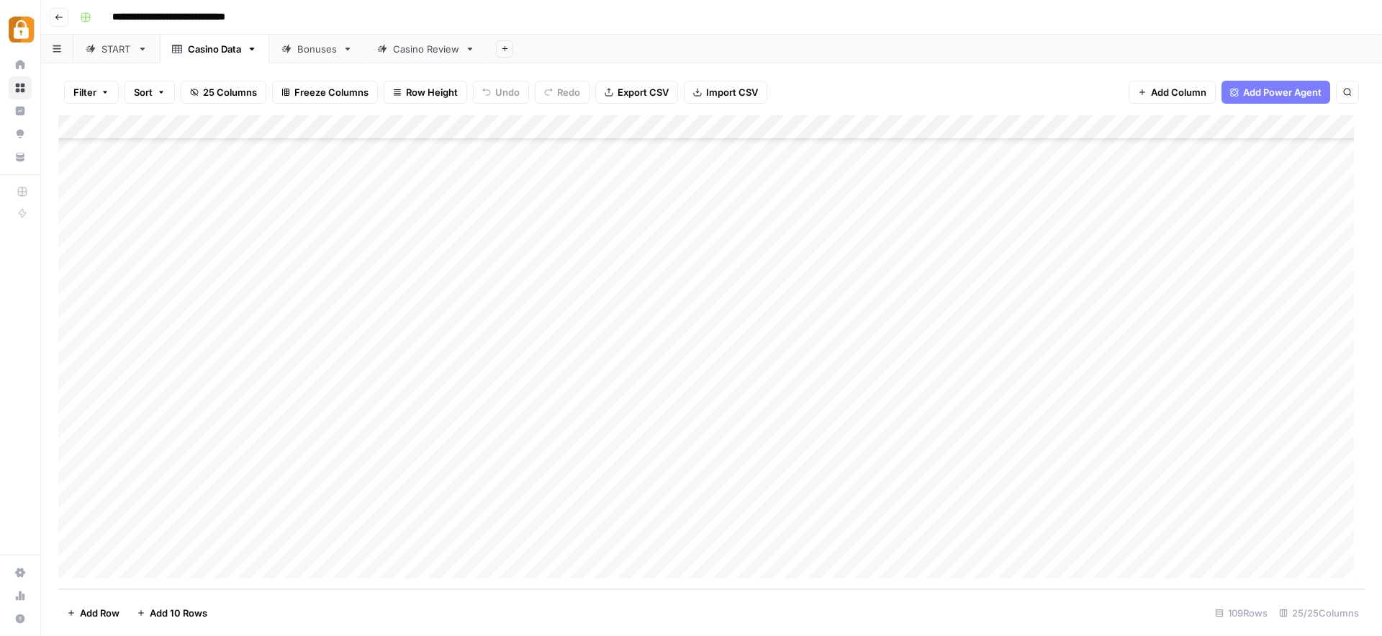
click at [431, 58] on link "Casino Review" at bounding box center [426, 49] width 122 height 29
click at [1087, 538] on div "Add Column" at bounding box center [711, 352] width 1306 height 474
click at [628, 303] on div "Add Column" at bounding box center [711, 353] width 1306 height 472
click at [683, 299] on div "Add Column" at bounding box center [711, 353] width 1306 height 472
